Goal: Information Seeking & Learning: Learn about a topic

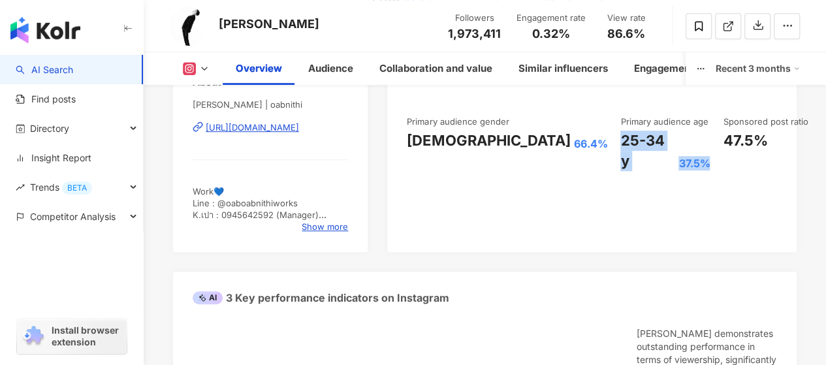
drag, startPoint x: 601, startPoint y: 160, endPoint x: 508, endPoint y: 133, distance: 97.3
click at [508, 133] on div "Followers 1,973,411 Engagement rate 0.32% General View rate 86.6% Excellent Fol…" at bounding box center [592, 106] width 370 height 129
copy div "25-34 y 37.5%"
click at [516, 29] on div "Followers 1,973,411 Engagement rate 0.32% View rate 86.6%" at bounding box center [549, 26] width 219 height 39
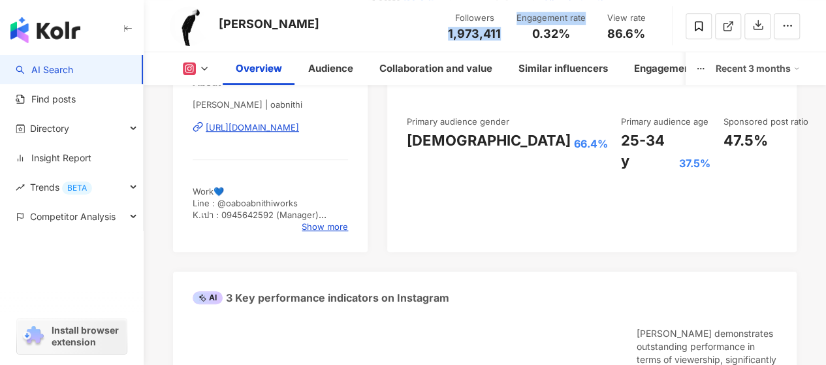
click at [502, 37] on div "Followers 1,973,411" at bounding box center [474, 26] width 69 height 28
drag, startPoint x: 503, startPoint y: 35, endPoint x: 448, endPoint y: 35, distance: 54.8
click at [448, 35] on div "Followers 1,973,411" at bounding box center [474, 26] width 69 height 28
copy span "1,973,411"
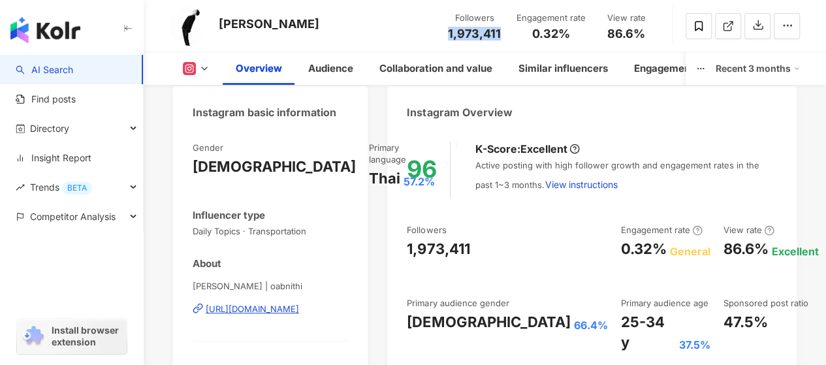
scroll to position [129, 0]
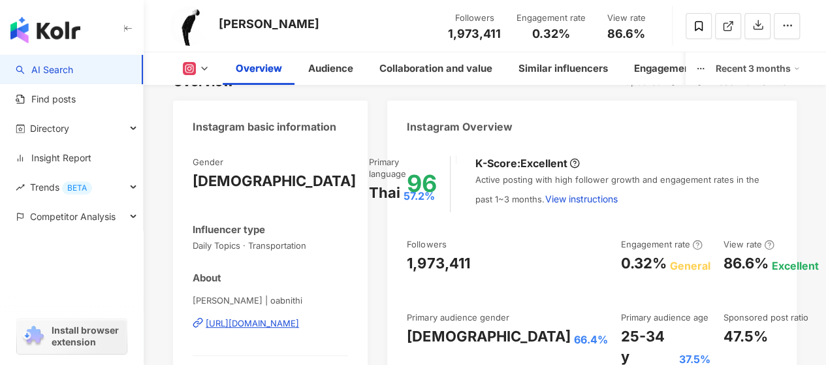
click at [188, 58] on div "Overview Audience Collaboration and value Similar influencers Engagement Conten…" at bounding box center [485, 68] width 630 height 33
click at [186, 65] on rect at bounding box center [190, 69] width 10 height 10
click at [201, 73] on icon at bounding box center [204, 68] width 10 height 10
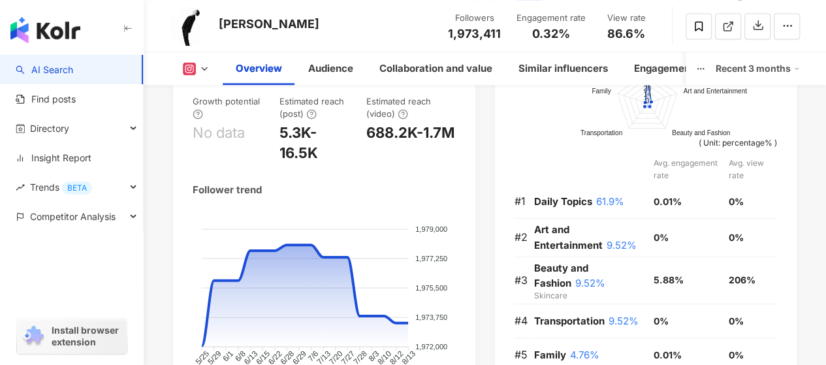
scroll to position [524, 0]
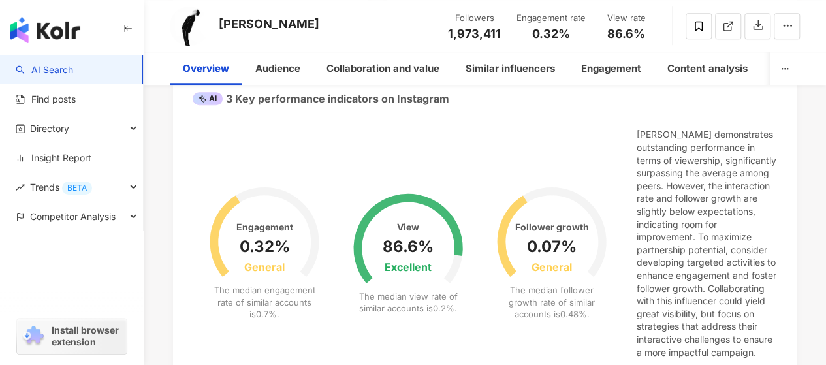
scroll to position [0, 0]
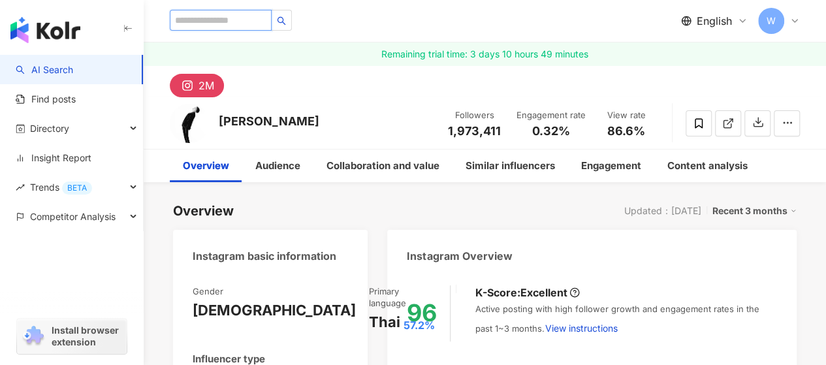
paste input "**********"
type input "**********"
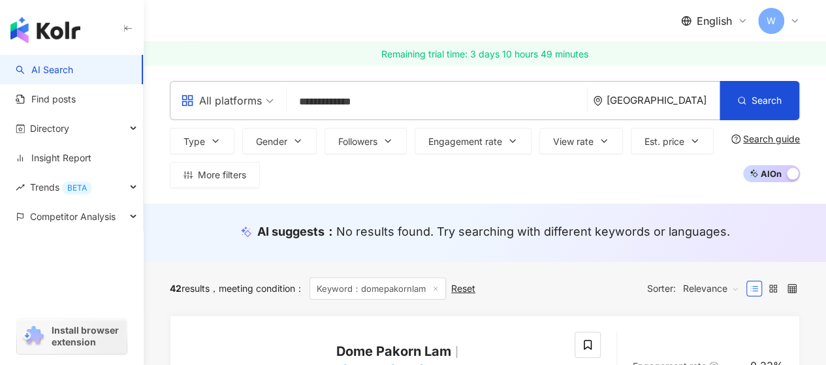
scroll to position [131, 0]
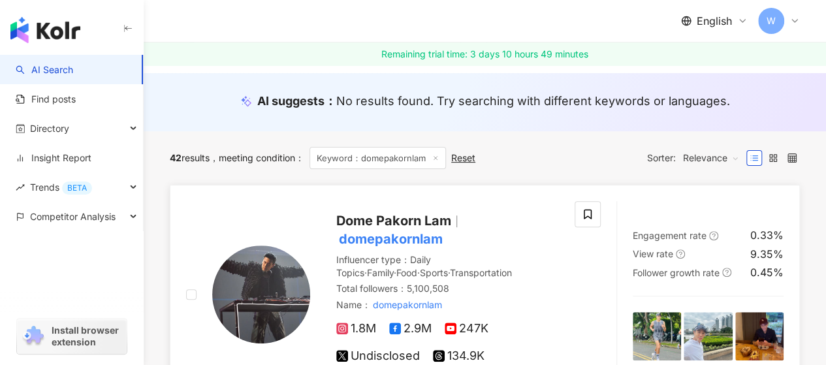
click at [270, 291] on img at bounding box center [261, 294] width 98 height 98
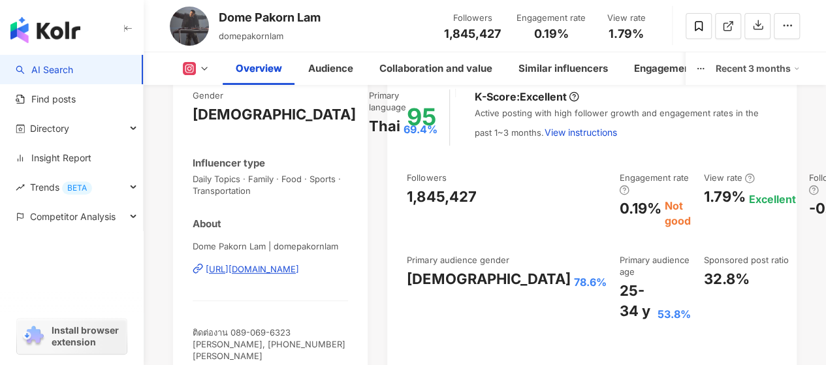
click at [202, 68] on icon at bounding box center [204, 68] width 10 height 10
click at [205, 69] on polyline at bounding box center [204, 68] width 5 height 3
click at [202, 118] on div "Male" at bounding box center [274, 114] width 163 height 20
click at [204, 67] on icon at bounding box center [204, 68] width 10 height 10
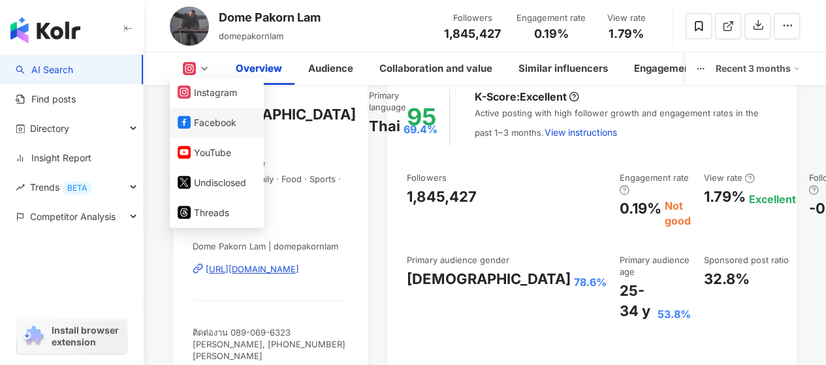
click at [218, 117] on button "Facebook" at bounding box center [217, 123] width 78 height 18
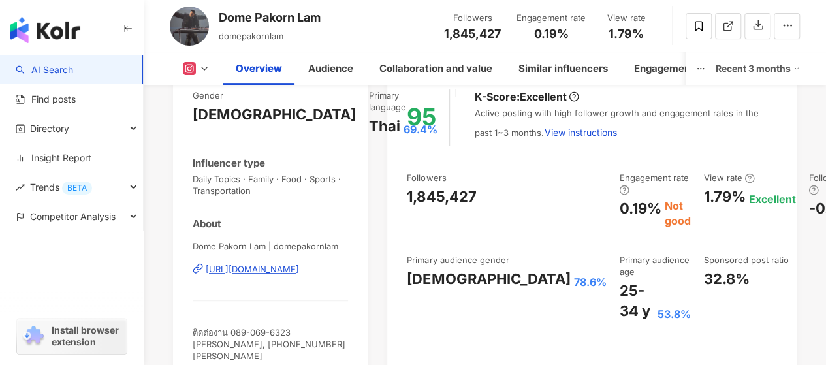
click at [619, 281] on div "25-34 y 53.8%" at bounding box center [654, 301] width 71 height 40
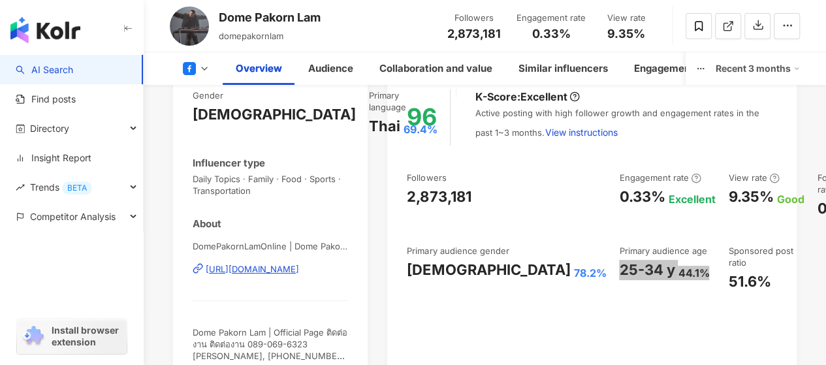
scroll to position [261, 0]
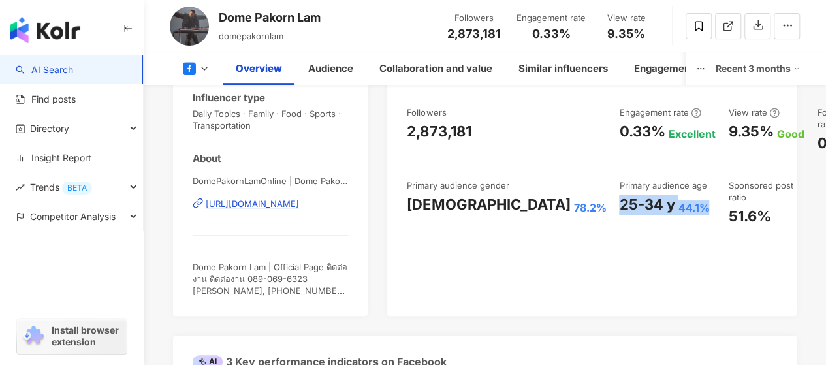
click at [504, 37] on div "Followers 2,873,181" at bounding box center [473, 26] width 69 height 28
click at [506, 31] on div "Followers 2,873,181" at bounding box center [473, 26] width 69 height 28
click at [206, 65] on icon at bounding box center [204, 68] width 10 height 10
click at [317, 227] on div "DomePakornLamOnline | Dome Pakorn Lam | DomePakornLamOnline https://www.faceboo…" at bounding box center [270, 213] width 155 height 76
click at [200, 66] on icon at bounding box center [204, 68] width 10 height 10
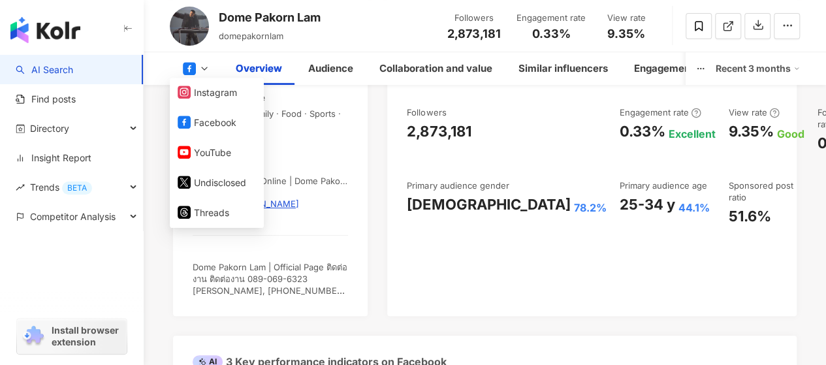
click at [205, 98] on button "Instagram" at bounding box center [217, 93] width 78 height 18
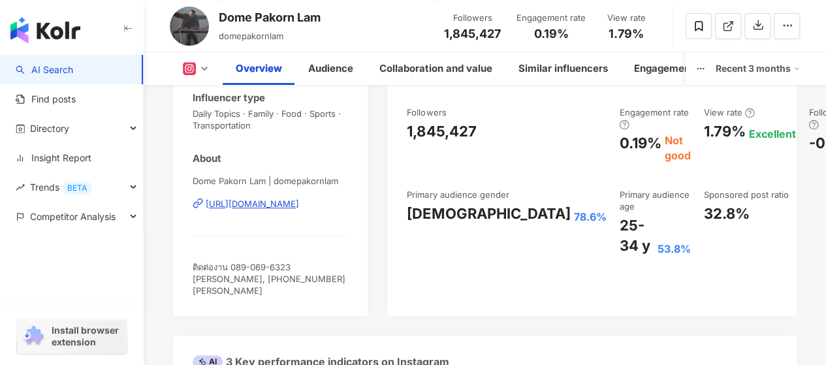
click at [444, 31] on span "1,845,427" at bounding box center [472, 34] width 57 height 14
click at [204, 71] on icon at bounding box center [204, 68] width 10 height 10
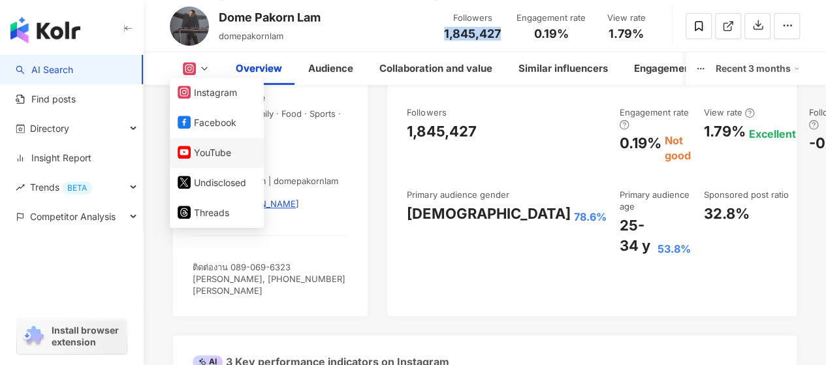
click at [213, 156] on button "YouTube" at bounding box center [217, 153] width 78 height 18
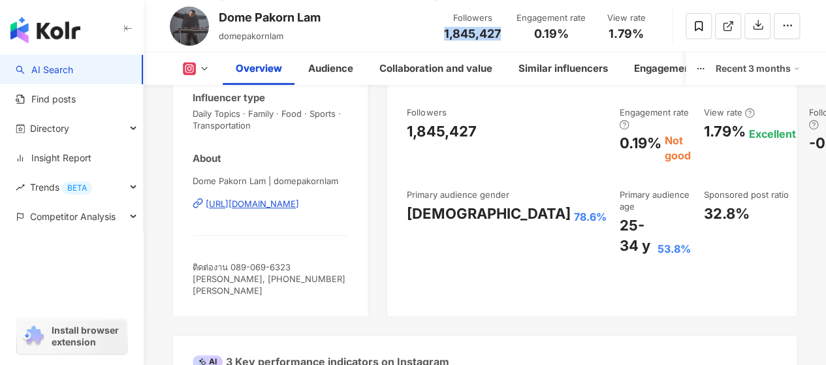
click at [449, 31] on div "Followers 1,845,427" at bounding box center [472, 26] width 72 height 28
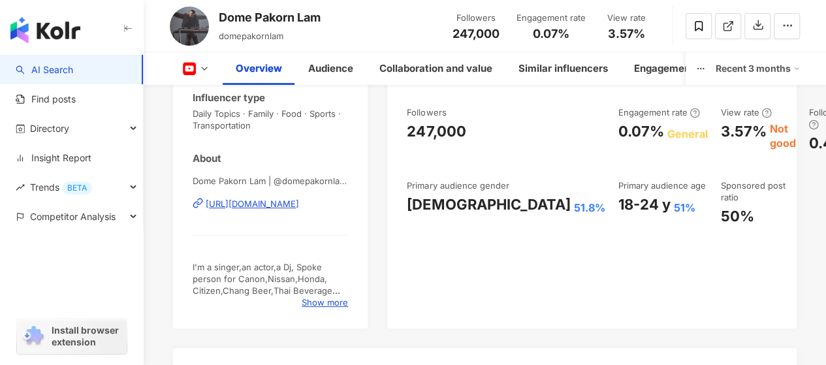
scroll to position [131, 0]
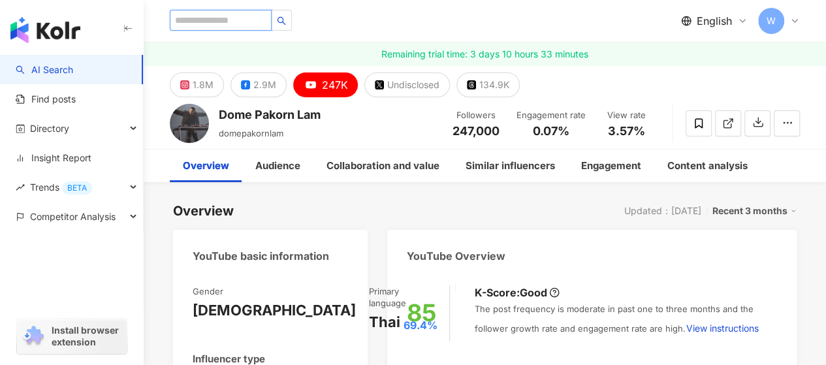
click at [204, 24] on input "search" at bounding box center [221, 20] width 102 height 21
paste input "*******"
type input "*******"
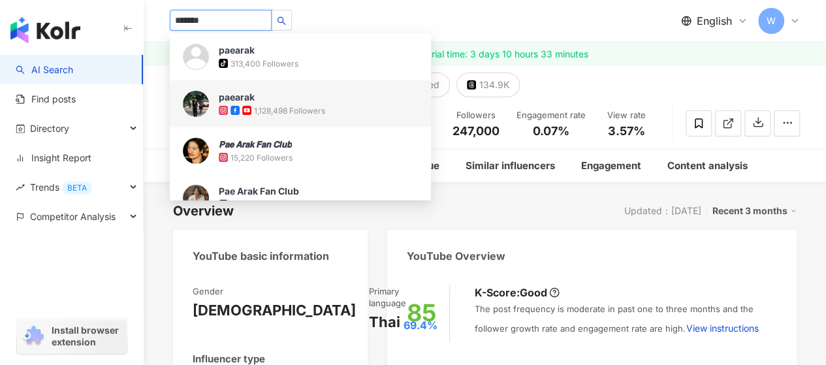
click at [327, 104] on div "1,128,498 Followers" at bounding box center [318, 110] width 199 height 13
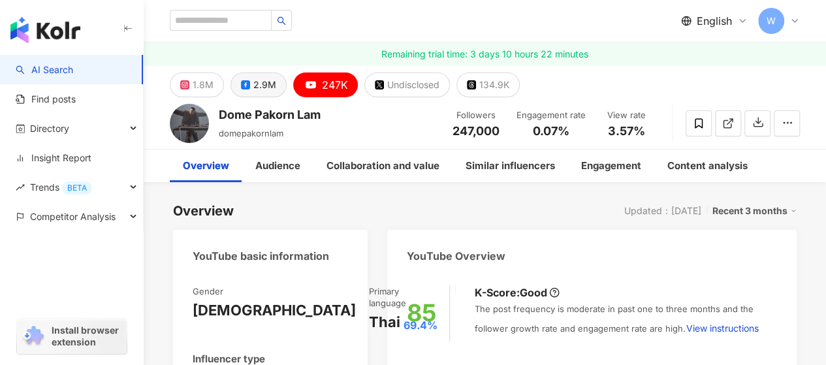
click at [256, 82] on div "2.9M" at bounding box center [264, 85] width 23 height 18
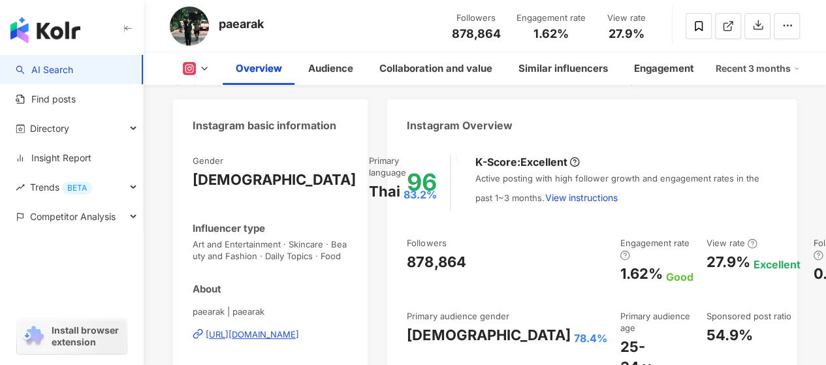
scroll to position [261, 0]
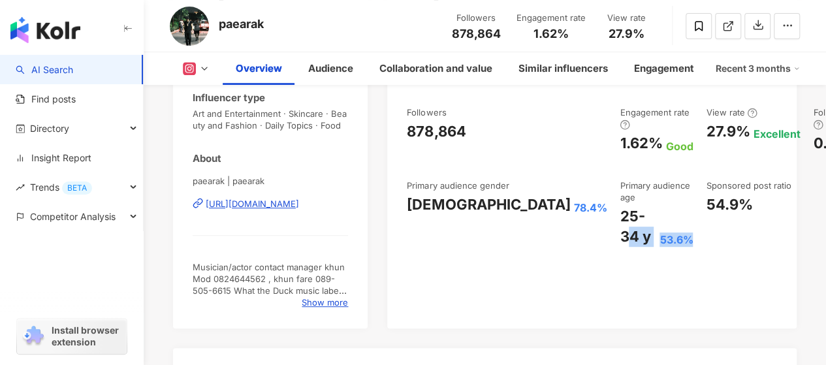
drag, startPoint x: 526, startPoint y: 234, endPoint x: 511, endPoint y: 217, distance: 22.7
click at [620, 217] on div "25-34 y 53.6%" at bounding box center [656, 226] width 73 height 40
click at [453, 31] on div "Followers 878,864" at bounding box center [475, 26] width 65 height 28
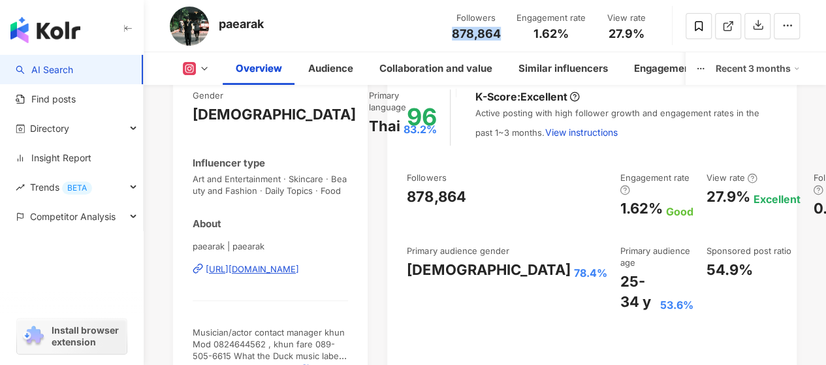
click at [202, 69] on icon at bounding box center [204, 68] width 10 height 10
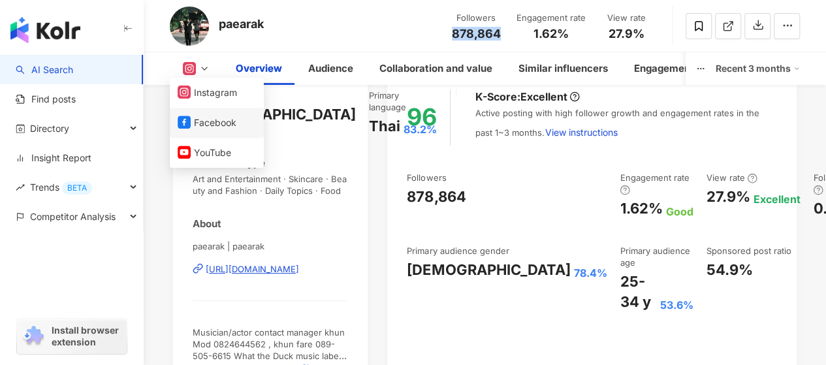
click at [210, 127] on button "Facebook" at bounding box center [217, 123] width 78 height 18
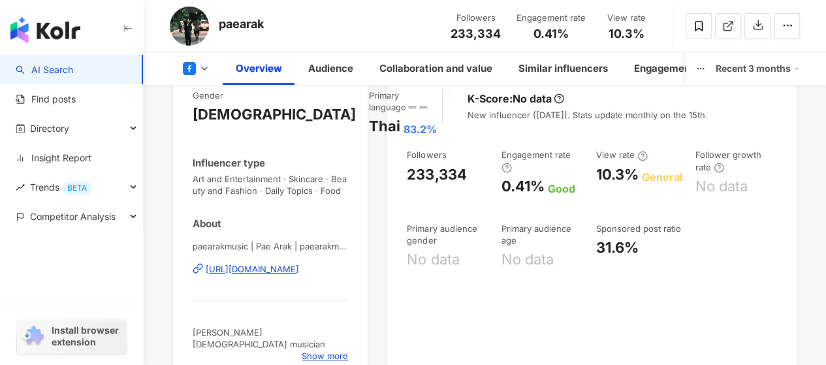
click at [501, 32] on div "233,334" at bounding box center [476, 33] width 50 height 13
click at [407, 172] on div "233,334" at bounding box center [448, 175] width 82 height 20
copy div "233,334"
click at [205, 69] on polyline at bounding box center [204, 68] width 5 height 3
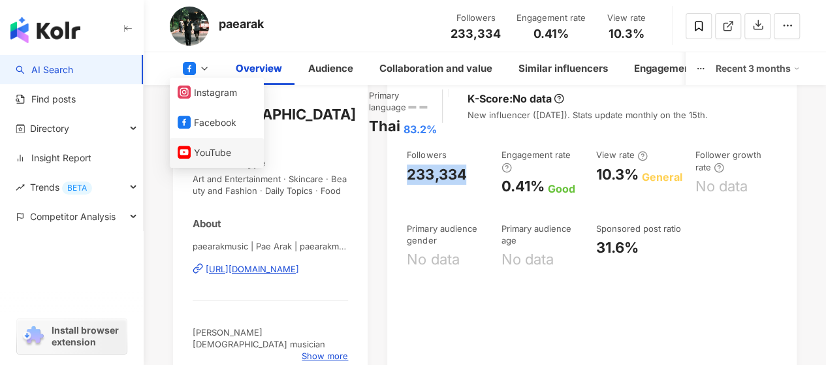
click at [215, 147] on button "YouTube" at bounding box center [217, 153] width 78 height 18
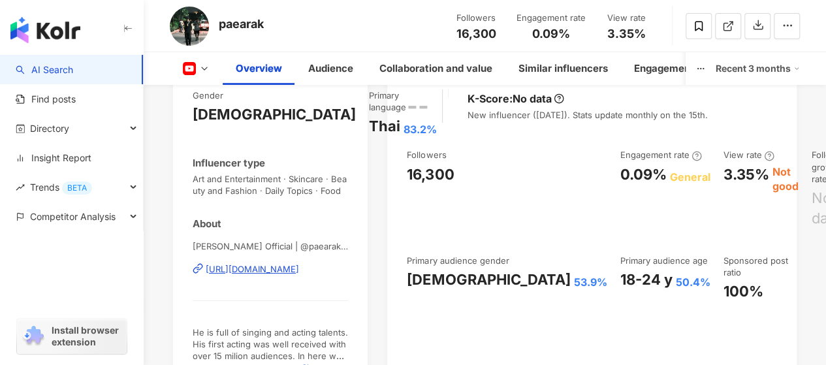
scroll to position [261, 0]
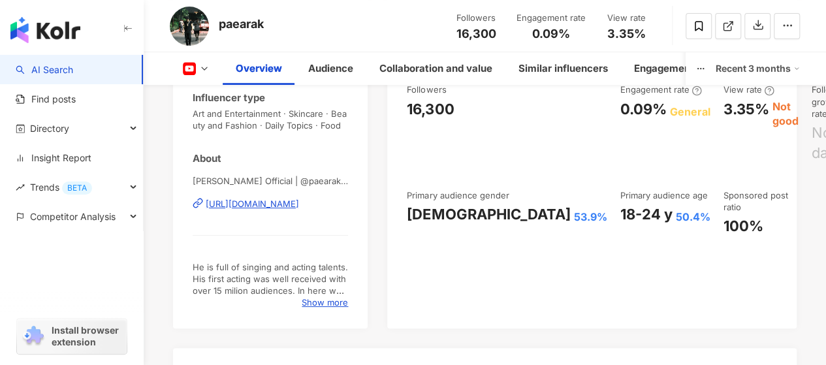
click at [620, 204] on div "18-24 y 50.4%" at bounding box center [665, 214] width 90 height 20
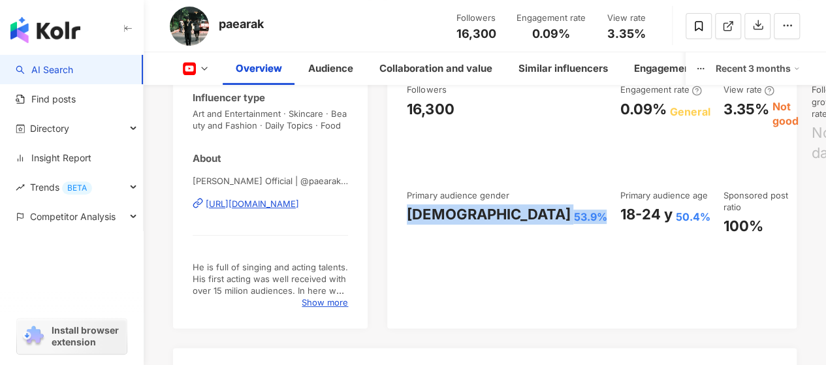
drag, startPoint x: 405, startPoint y: 193, endPoint x: 475, endPoint y: 194, distance: 70.5
click at [475, 194] on div "-- K-Score : No data New influencer (within 30 days). Stats update monthly on t…" at bounding box center [591, 169] width 409 height 317
copy div "Male 53.9%"
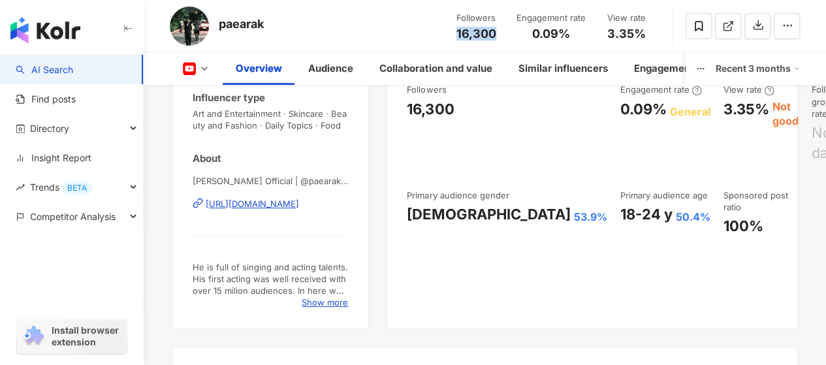
drag, startPoint x: 458, startPoint y: 34, endPoint x: 496, endPoint y: 32, distance: 37.9
click at [496, 32] on span "16,300" at bounding box center [476, 34] width 40 height 14
copy span "16,300"
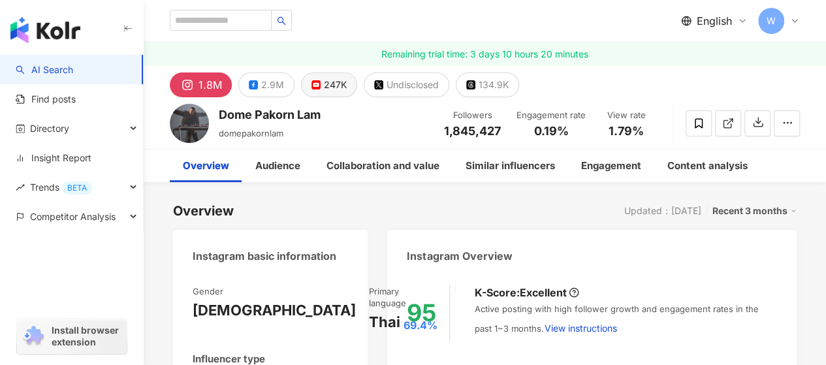
click at [333, 85] on div "247K" at bounding box center [335, 85] width 23 height 18
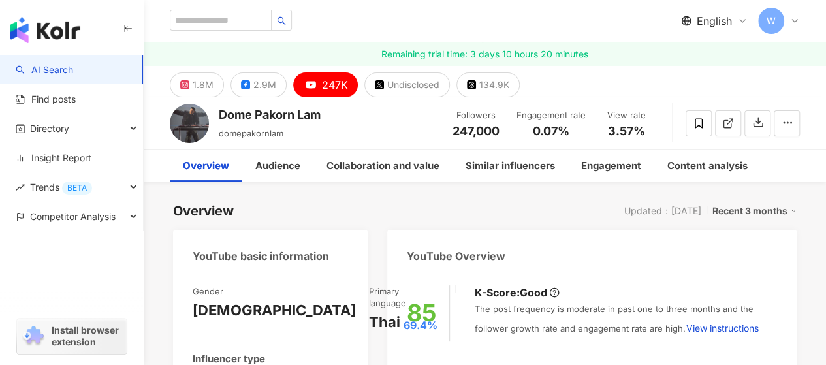
scroll to position [261, 0]
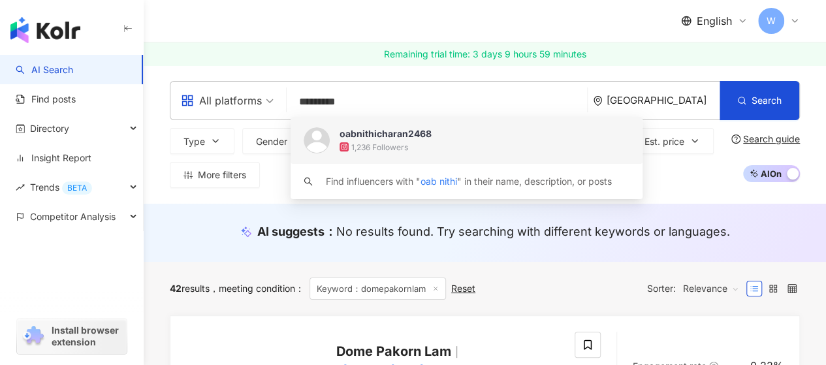
click at [319, 103] on input "*********" at bounding box center [437, 101] width 290 height 25
type input "********"
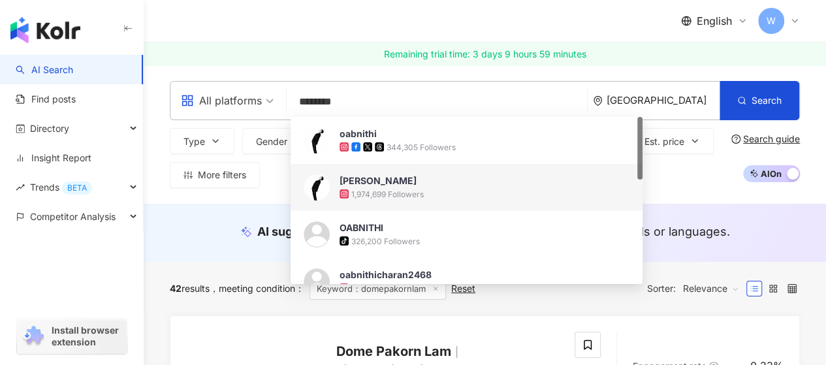
click at [426, 198] on div "1,974,699 Followers" at bounding box center [485, 193] width 290 height 13
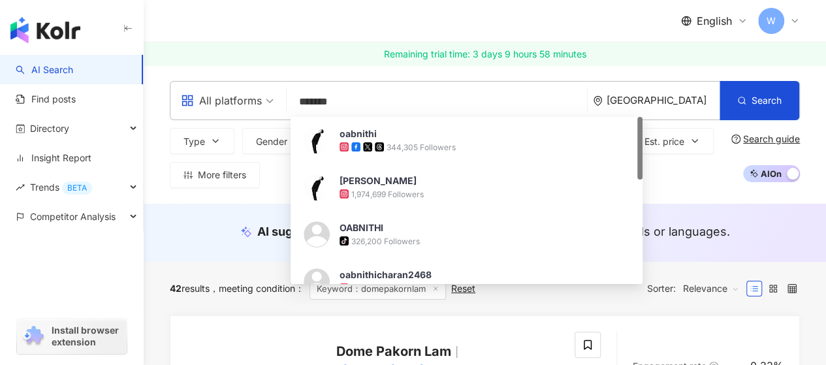
type input "********"
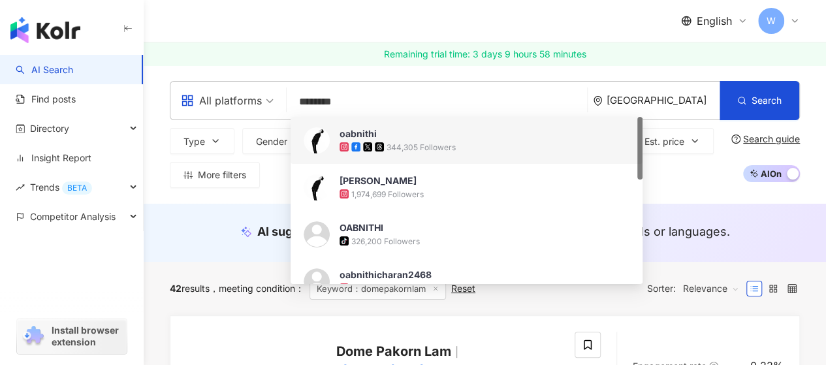
click at [437, 140] on div "344,305 Followers" at bounding box center [485, 146] width 290 height 13
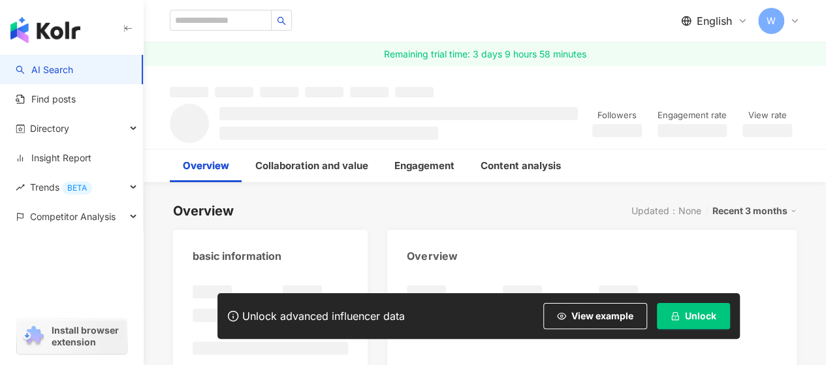
click at [698, 319] on span "Unlock" at bounding box center [700, 316] width 31 height 10
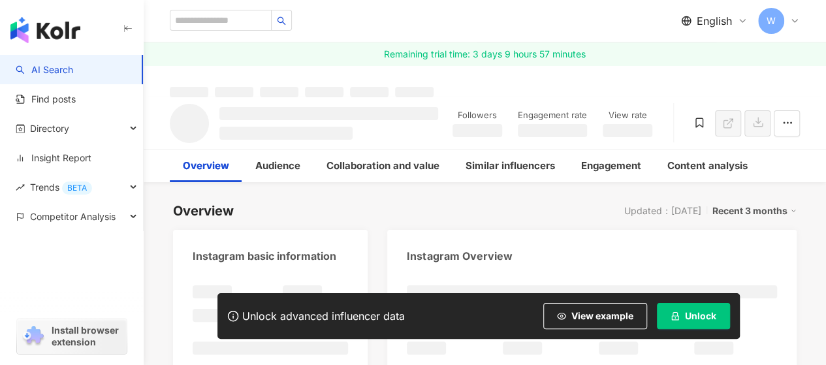
scroll to position [261, 0]
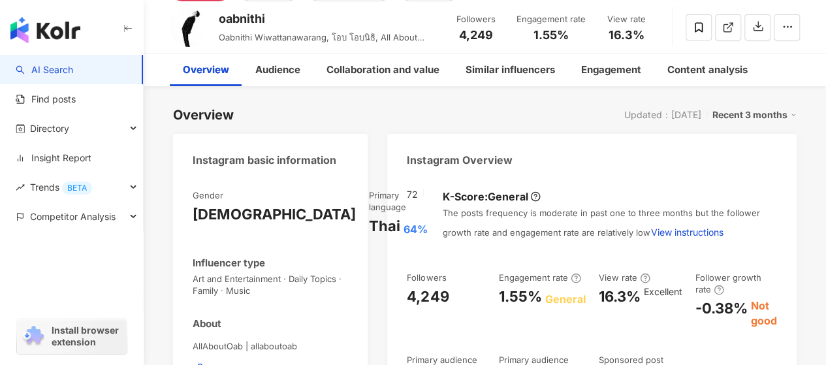
scroll to position [65, 0]
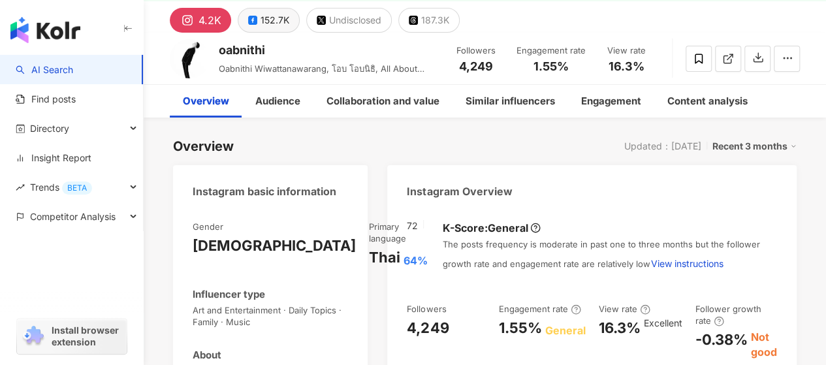
click at [266, 20] on div "152.7K" at bounding box center [275, 20] width 29 height 18
